Goal: Task Accomplishment & Management: Use online tool/utility

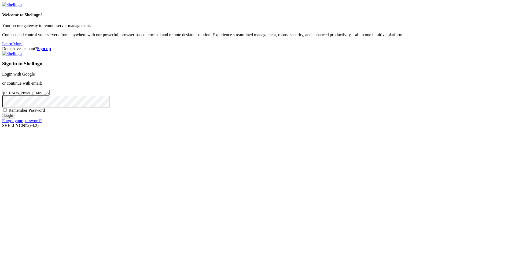
click at [319, 123] on div "Sign in to Shellngn Login with Google or continue with email: [PERSON_NAME][EMA…" at bounding box center [257, 87] width 510 height 72
click at [321, 123] on div "Sign in to Shellngn Login with Google or continue with email: [PERSON_NAME][EMA…" at bounding box center [257, 87] width 510 height 72
click at [15, 118] on input "Login" at bounding box center [8, 116] width 13 height 6
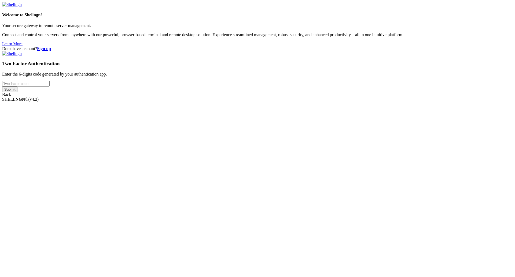
click at [327, 97] on div "Two Factor Authentication Enter the 6-digits code generated by your authenticat…" at bounding box center [257, 74] width 510 height 46
click at [50, 87] on input "number" at bounding box center [25, 84] width 47 height 6
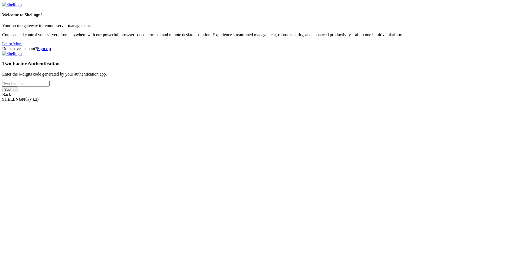
click at [325, 97] on div "Two Factor Authentication Enter the 6-digits code generated by your authenticat…" at bounding box center [257, 74] width 510 height 46
click at [50, 87] on input "number" at bounding box center [25, 84] width 47 height 6
type input "712329"
click at [17, 92] on input "Submit" at bounding box center [9, 90] width 15 height 6
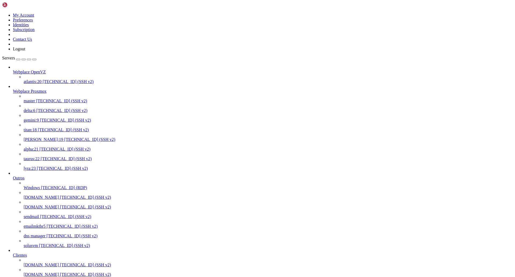
scroll to position [215, 0]
click at [43, 263] on link "[DOMAIN_NAME] [TECHNICAL_ID] (SSH v2)" at bounding box center [268, 265] width 489 height 5
click at [42, 263] on link "[DOMAIN_NAME] [TECHNICAL_ID] (SSH v2)" at bounding box center [268, 265] width 489 height 5
click at [60, 263] on span "[TECHNICAL_ID] (SSH v2)" at bounding box center [85, 265] width 51 height 5
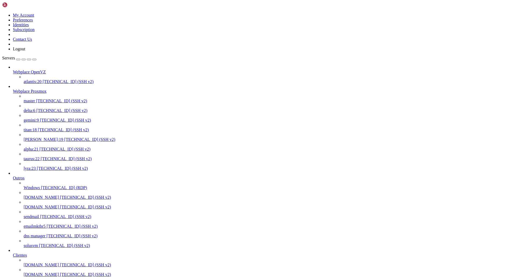
scroll to position [0, 0]
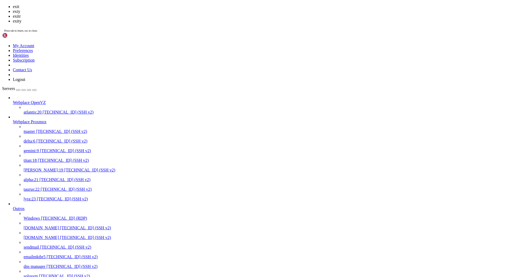
scroll to position [376, 0]
